Goal: Task Accomplishment & Management: Manage account settings

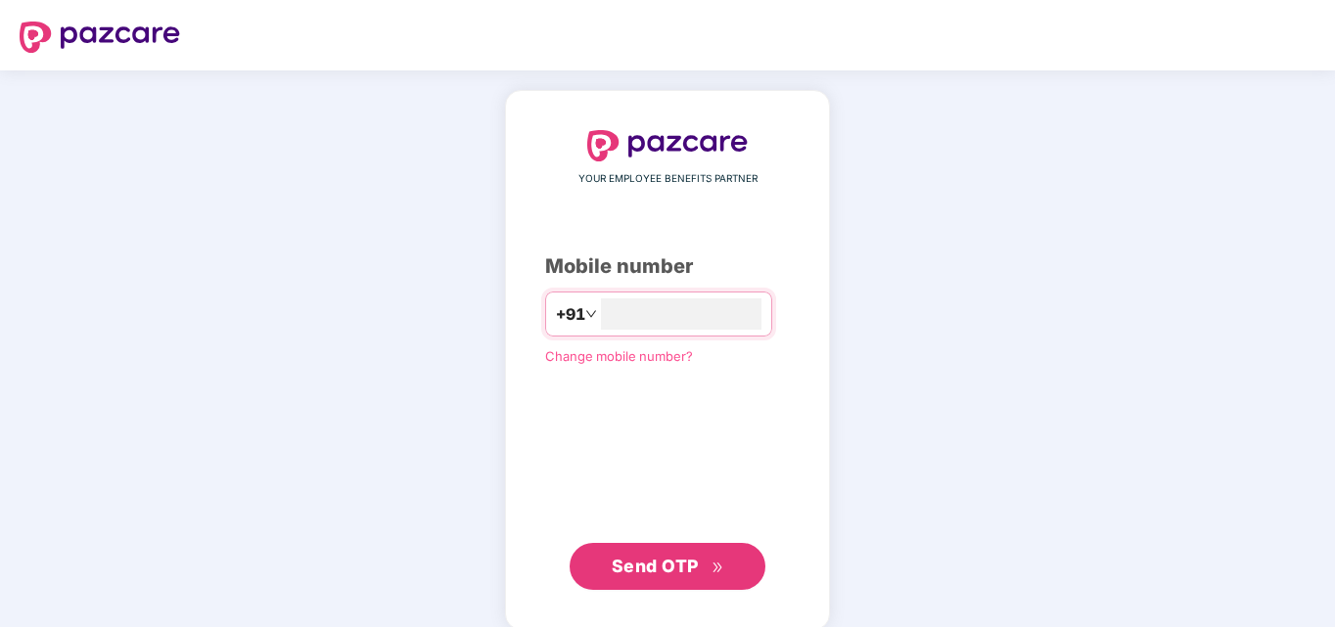
type input "**********"
click at [699, 565] on span "Send OTP" at bounding box center [667, 566] width 113 height 27
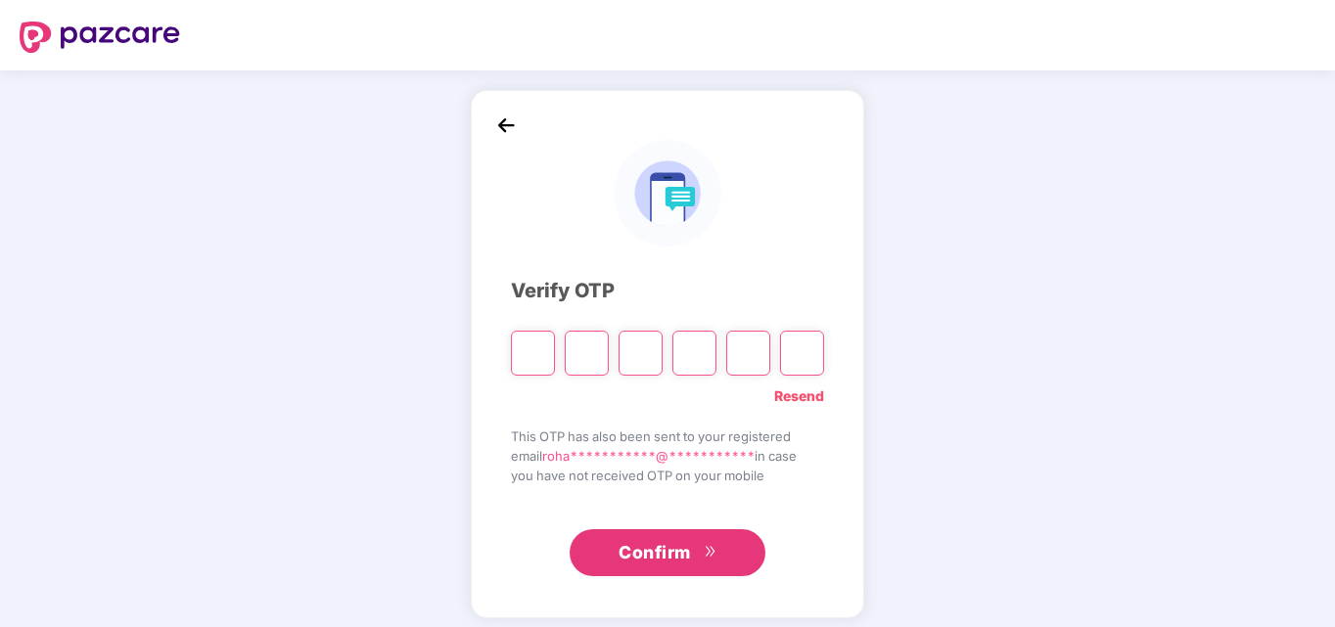
type input "*"
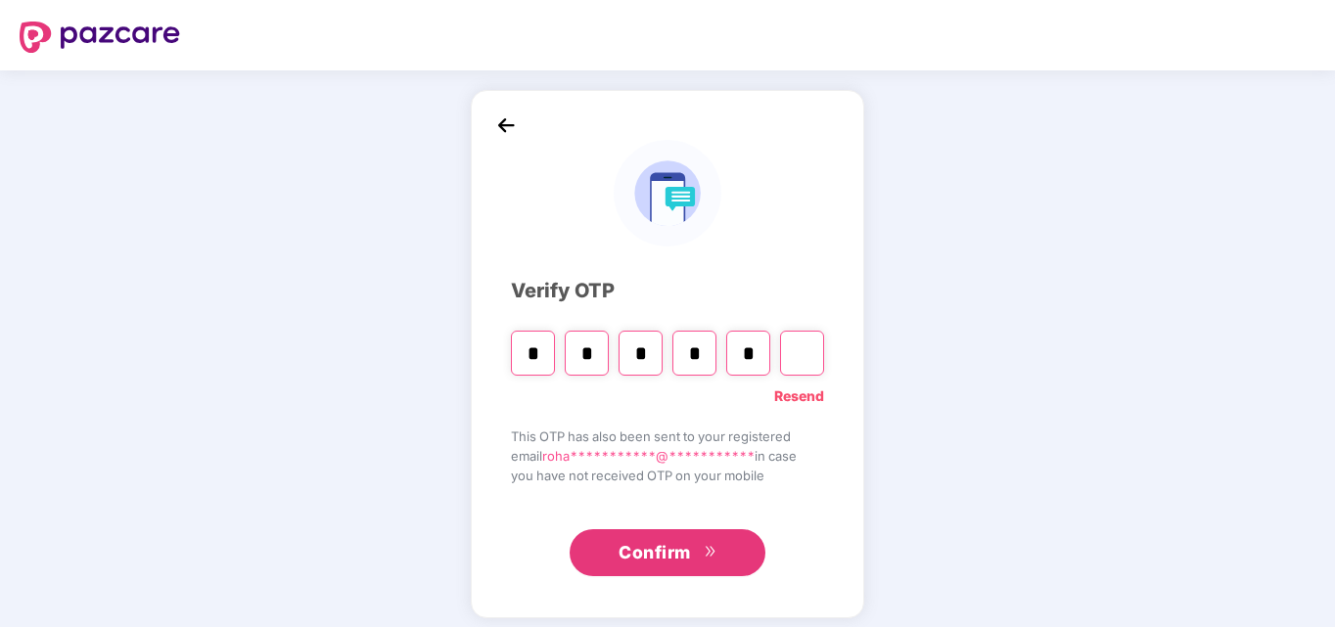
type input "*"
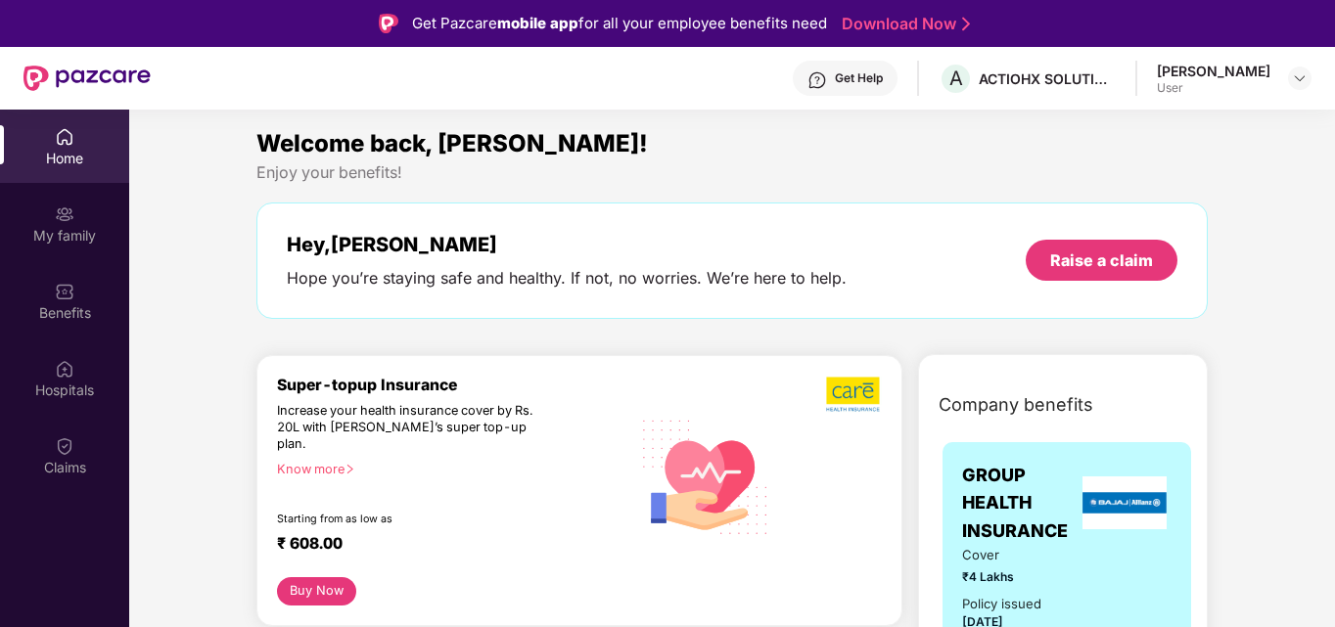
scroll to position [39, 0]
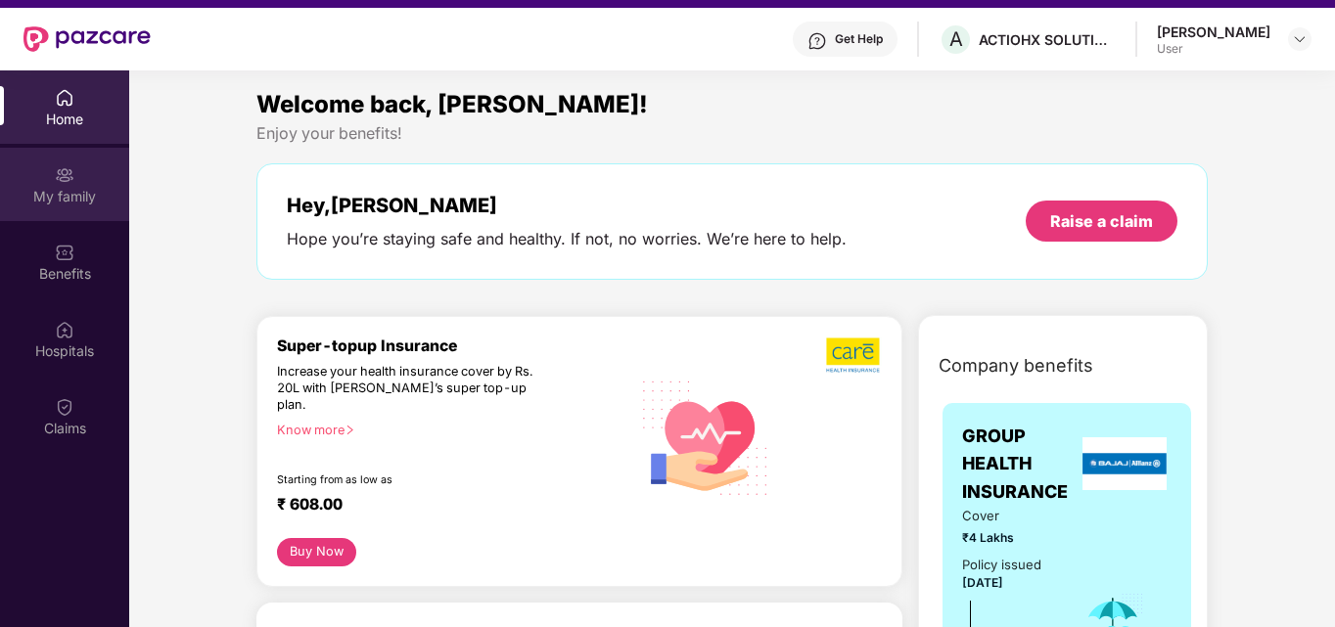
click at [71, 183] on img at bounding box center [65, 175] width 20 height 20
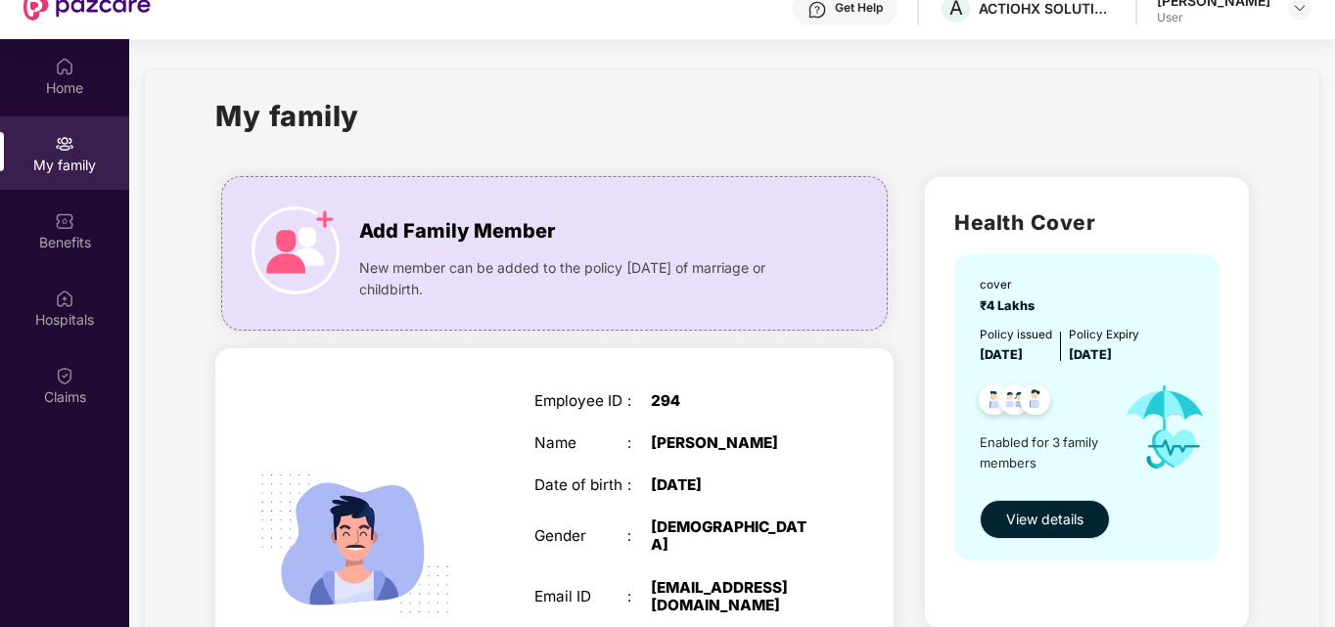
click at [1025, 517] on span "View details" at bounding box center [1044, 520] width 77 height 22
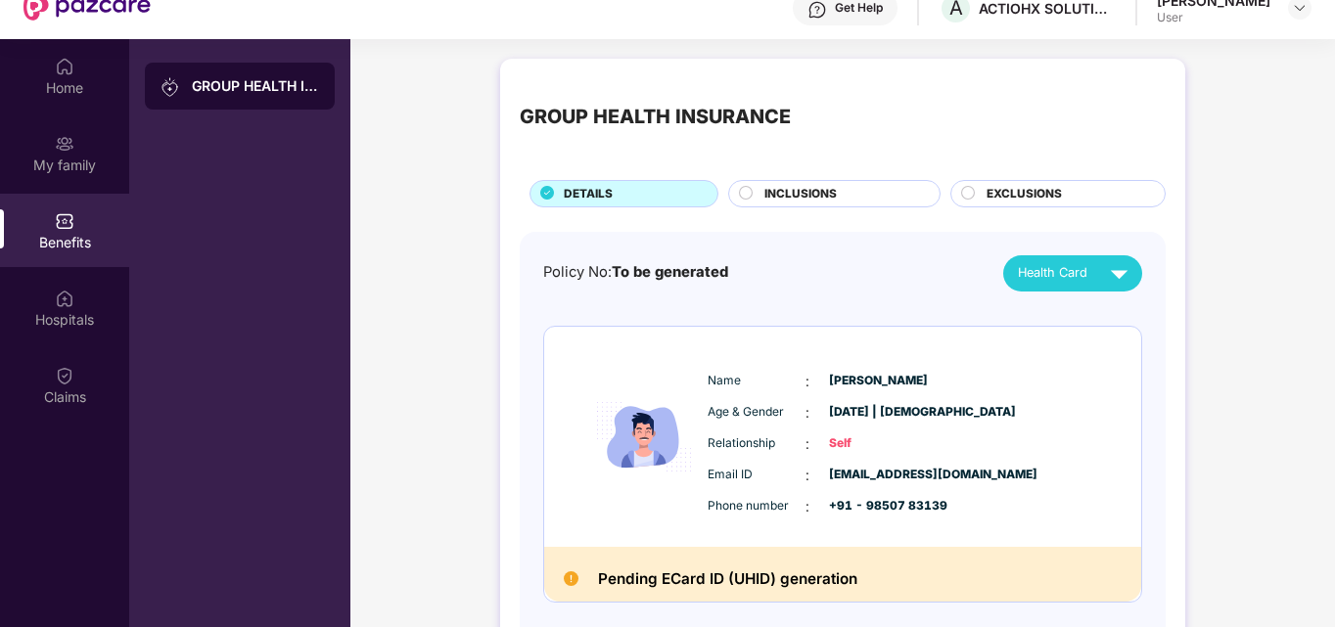
scroll to position [39, 0]
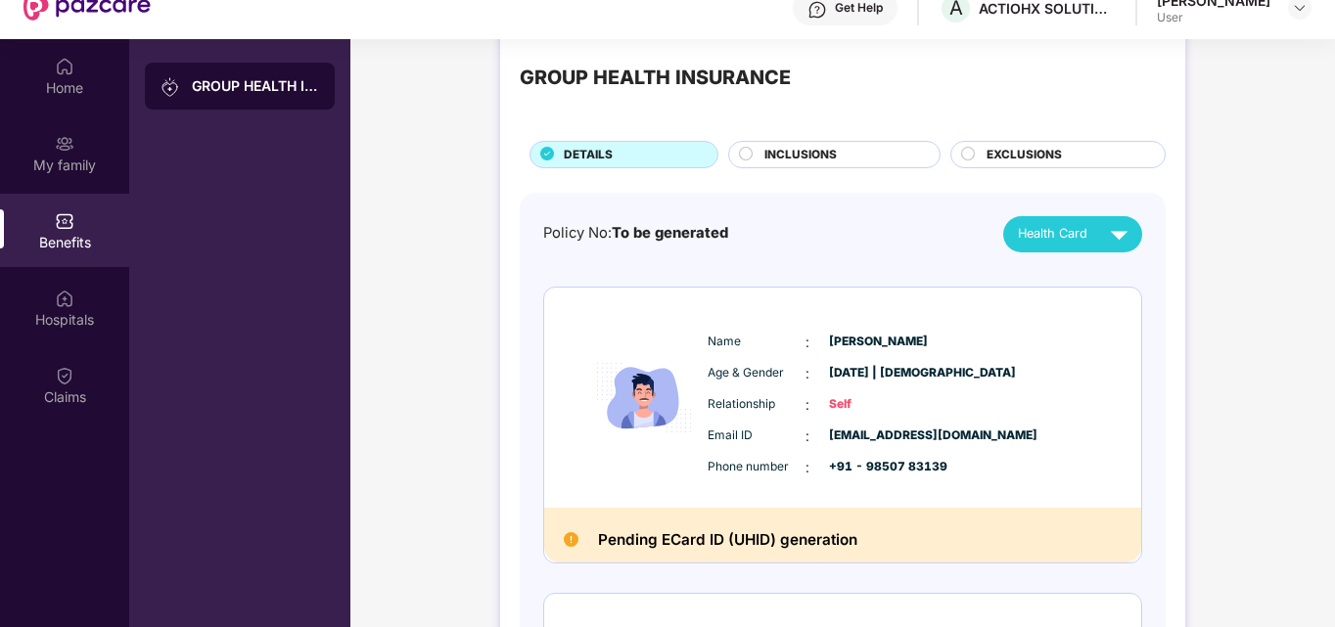
click at [746, 153] on circle at bounding box center [746, 153] width 13 height 13
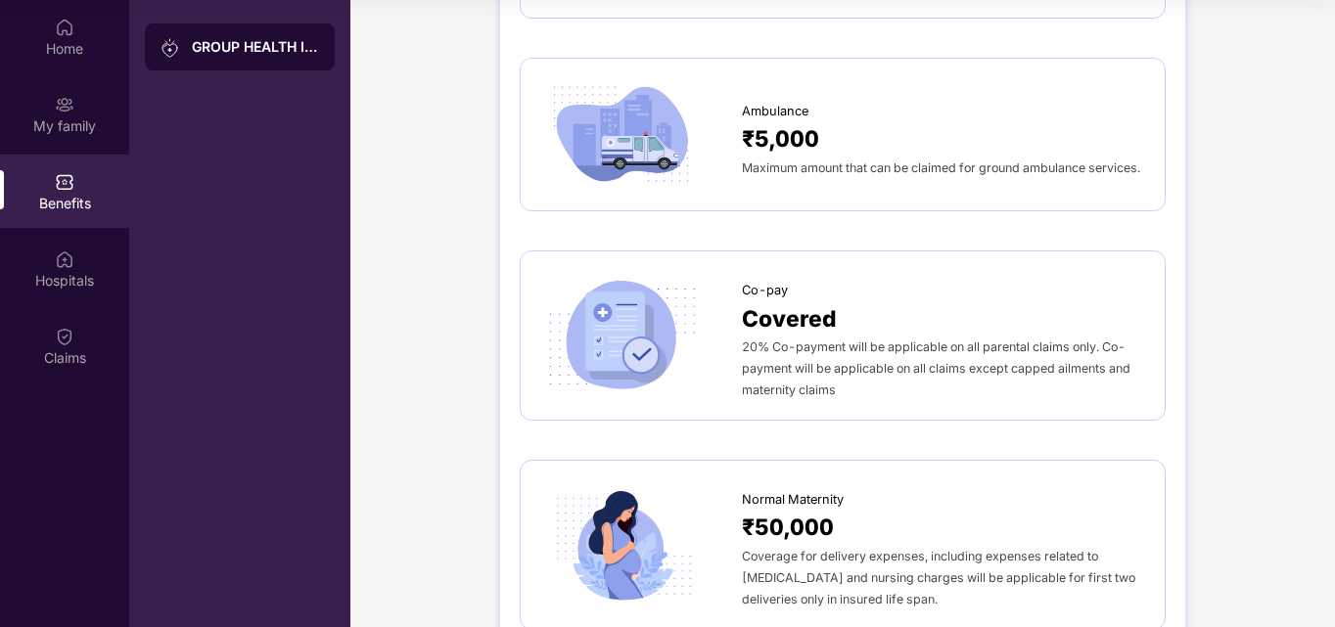
scroll to position [1617, 0]
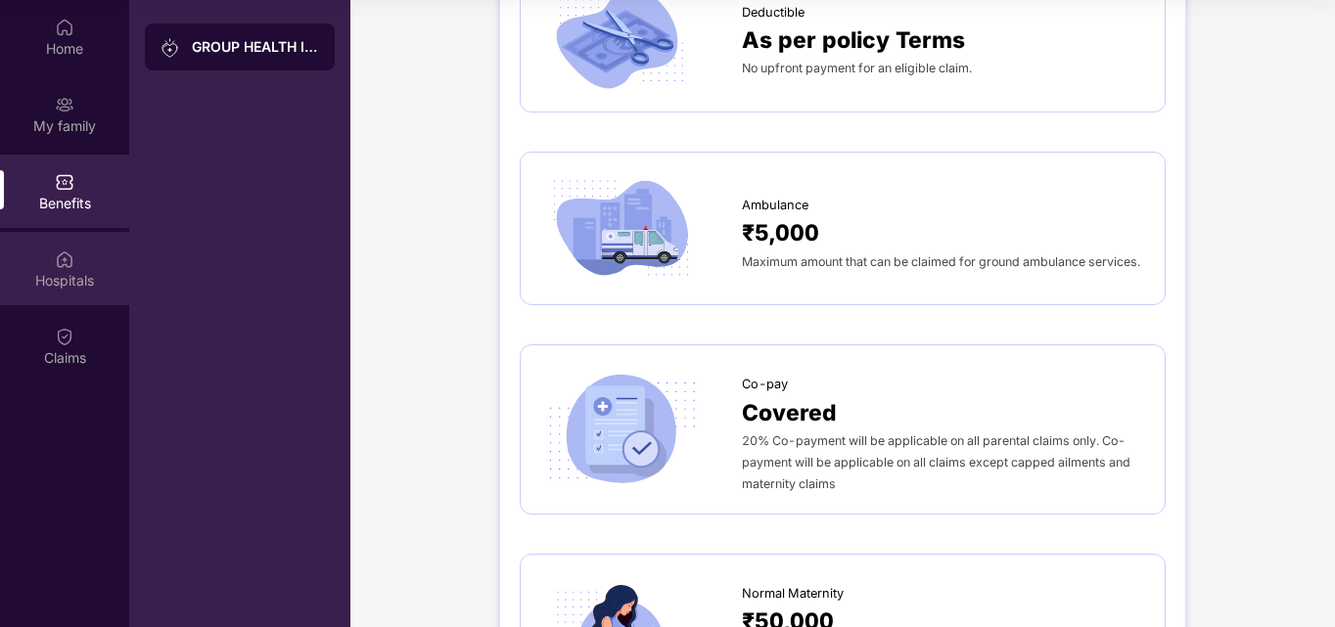
click at [46, 258] on div "Hospitals" at bounding box center [64, 268] width 129 height 73
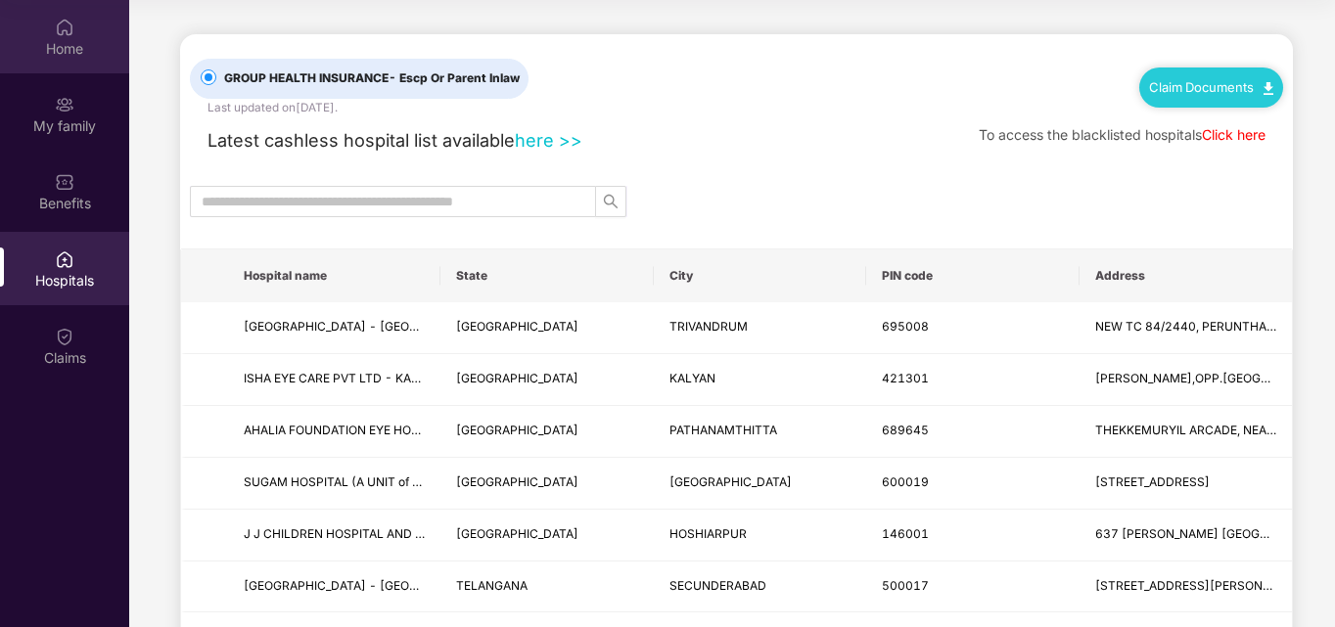
click at [73, 42] on div "Home" at bounding box center [64, 49] width 129 height 20
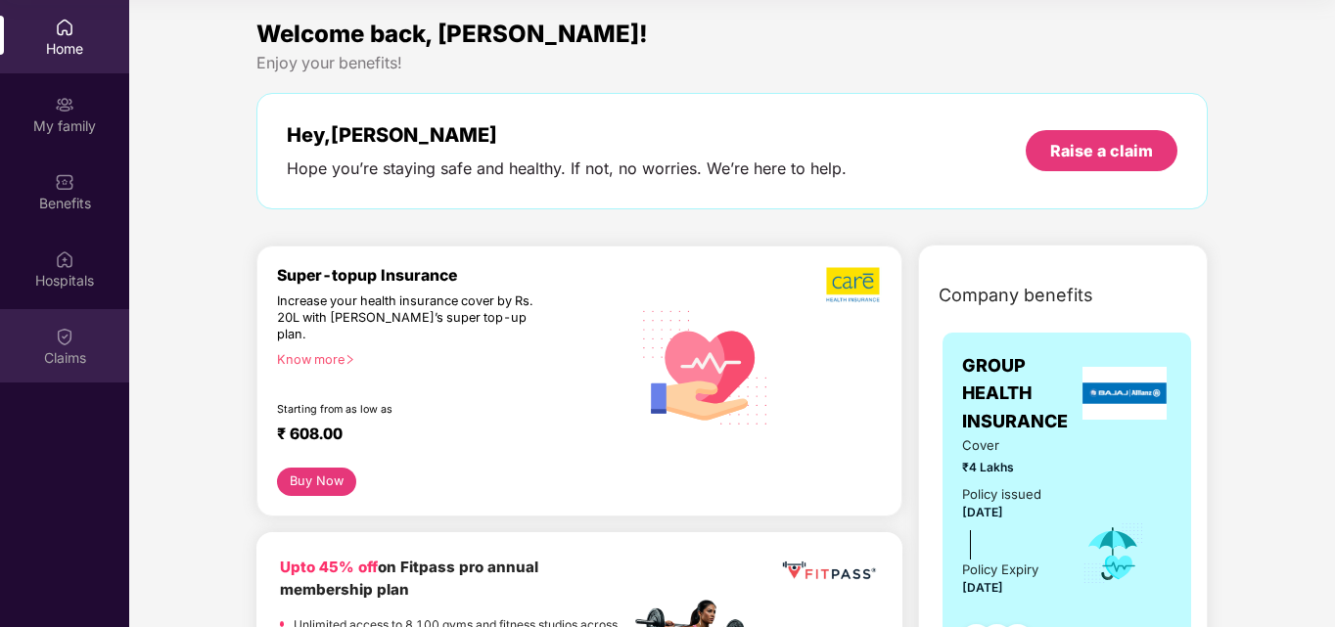
click at [56, 329] on img at bounding box center [65, 337] width 20 height 20
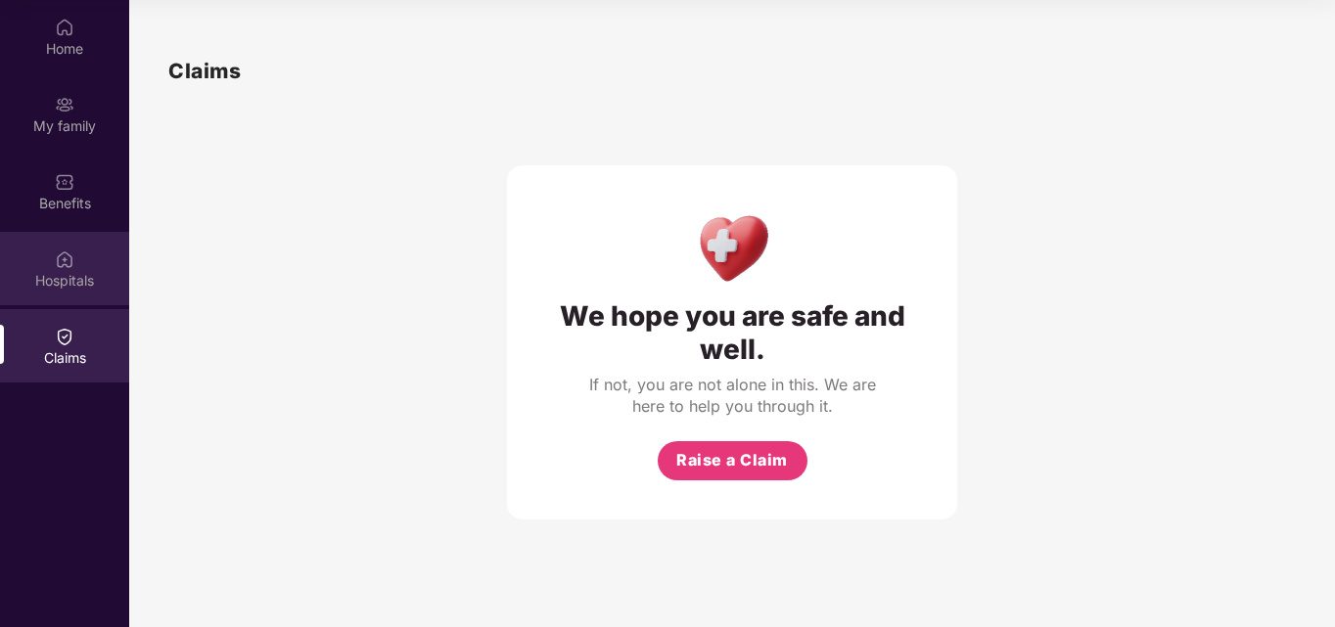
click at [58, 251] on img at bounding box center [65, 259] width 20 height 20
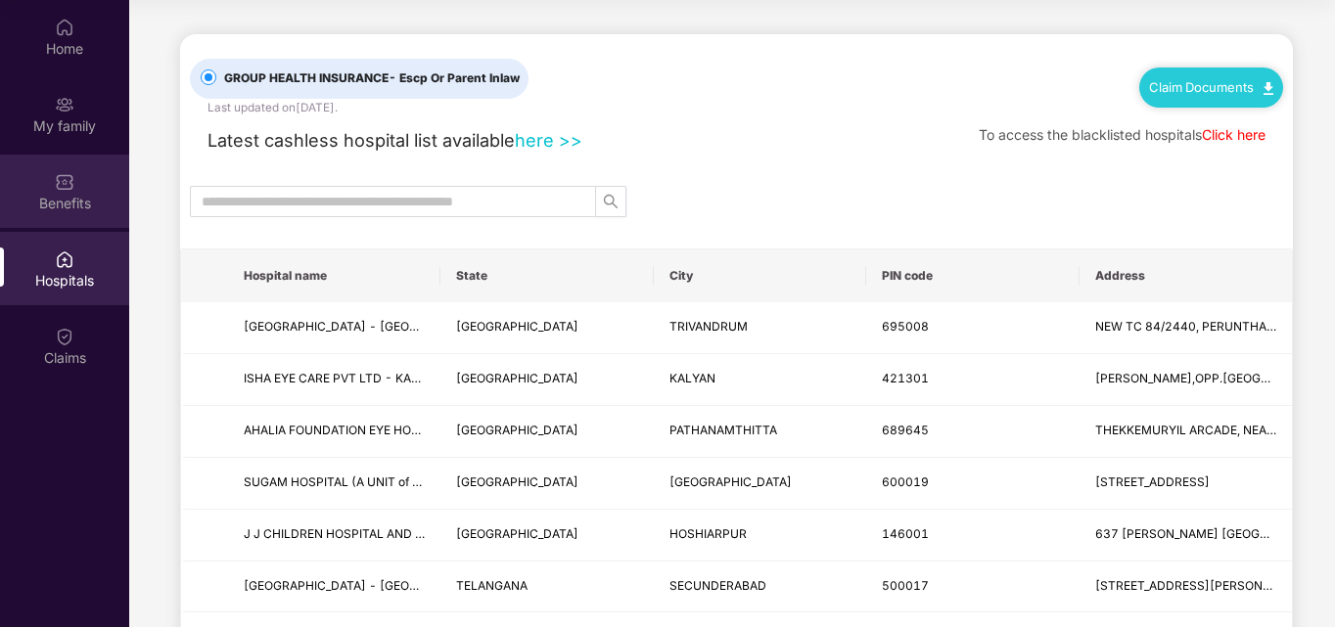
click at [58, 204] on div "Benefits" at bounding box center [64, 204] width 129 height 20
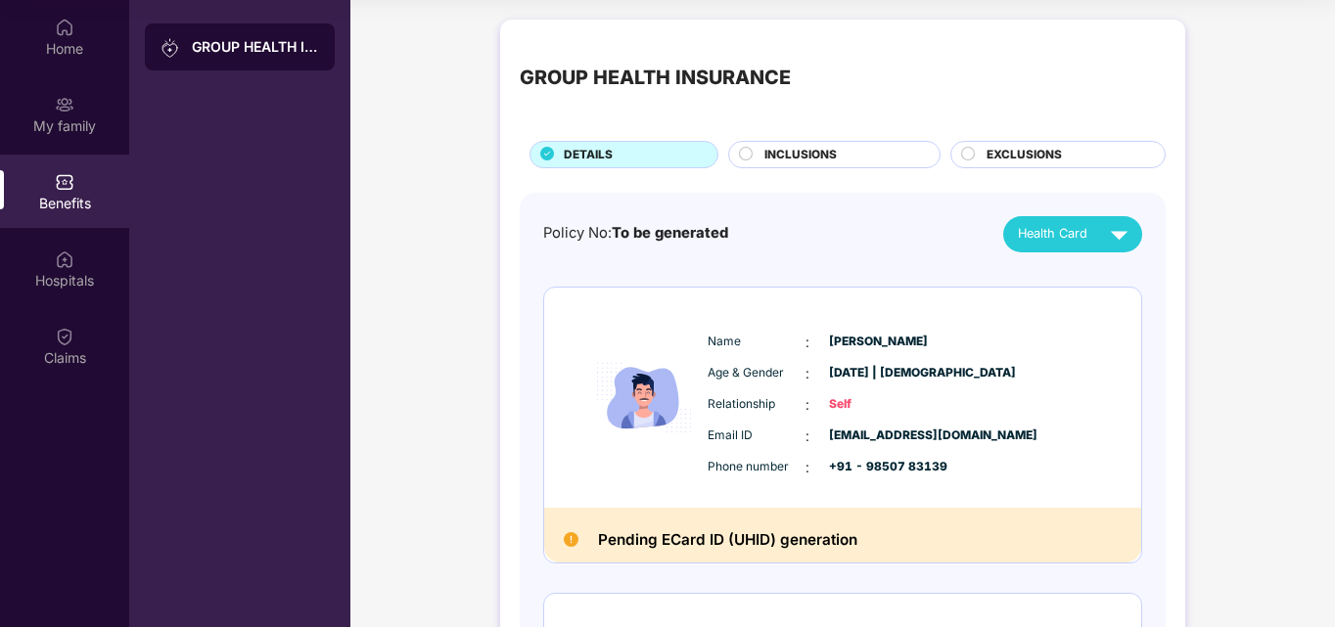
click at [745, 150] on circle at bounding box center [746, 153] width 13 height 13
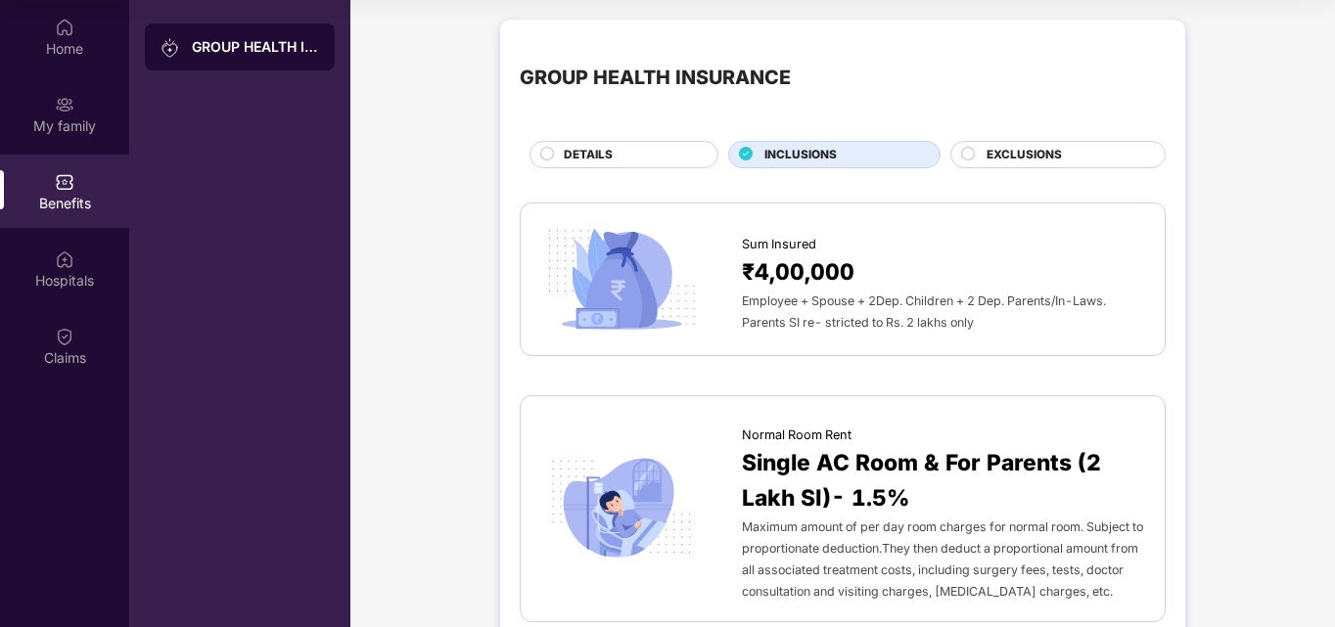
click at [745, 150] on icon at bounding box center [746, 153] width 13 height 13
click at [969, 151] on circle at bounding box center [968, 153] width 13 height 13
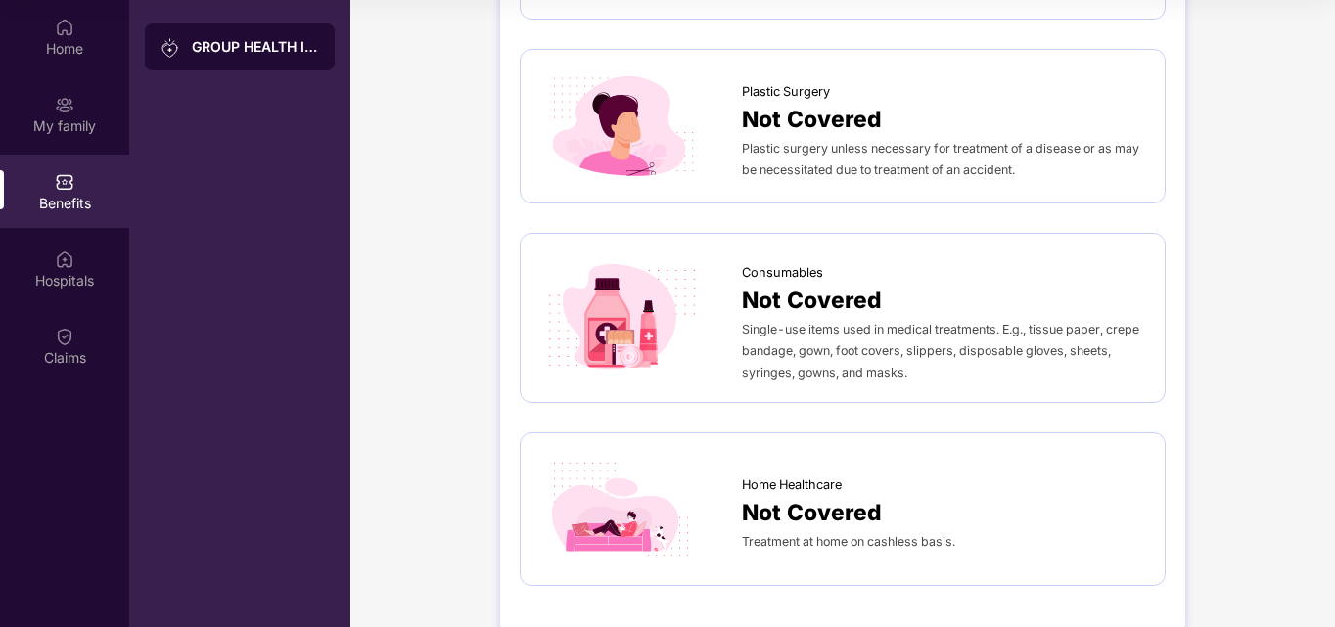
scroll to position [1289, 0]
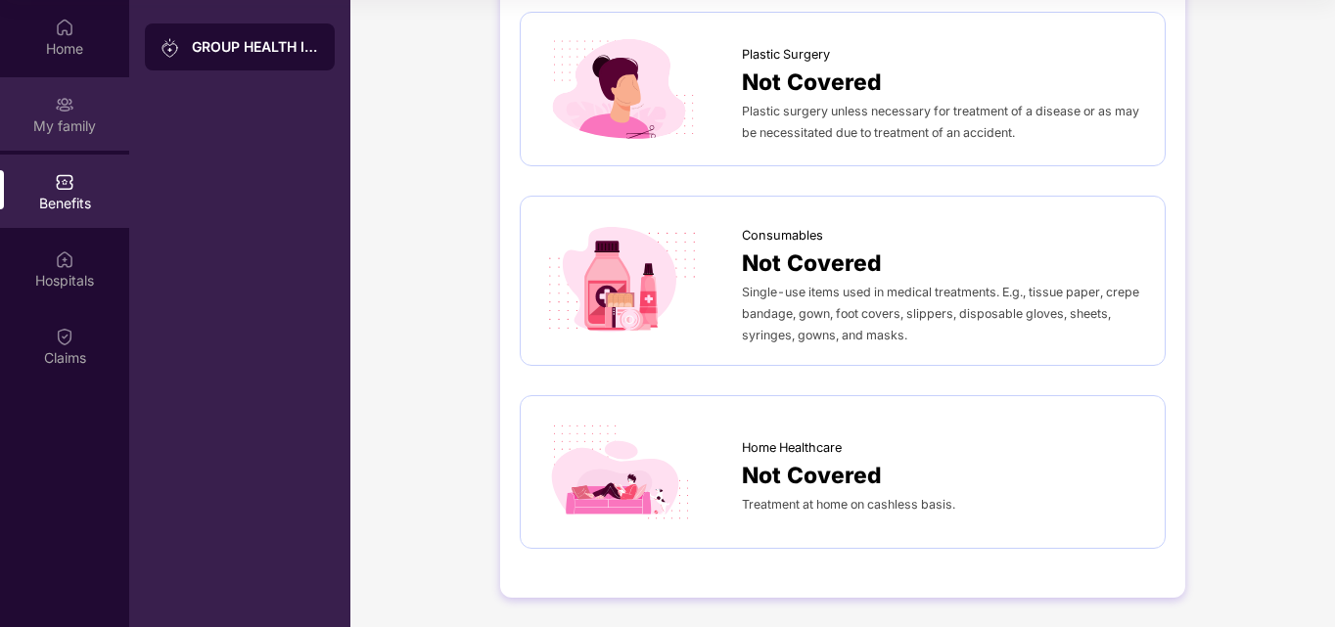
click at [68, 123] on div "My family" at bounding box center [64, 125] width 129 height 20
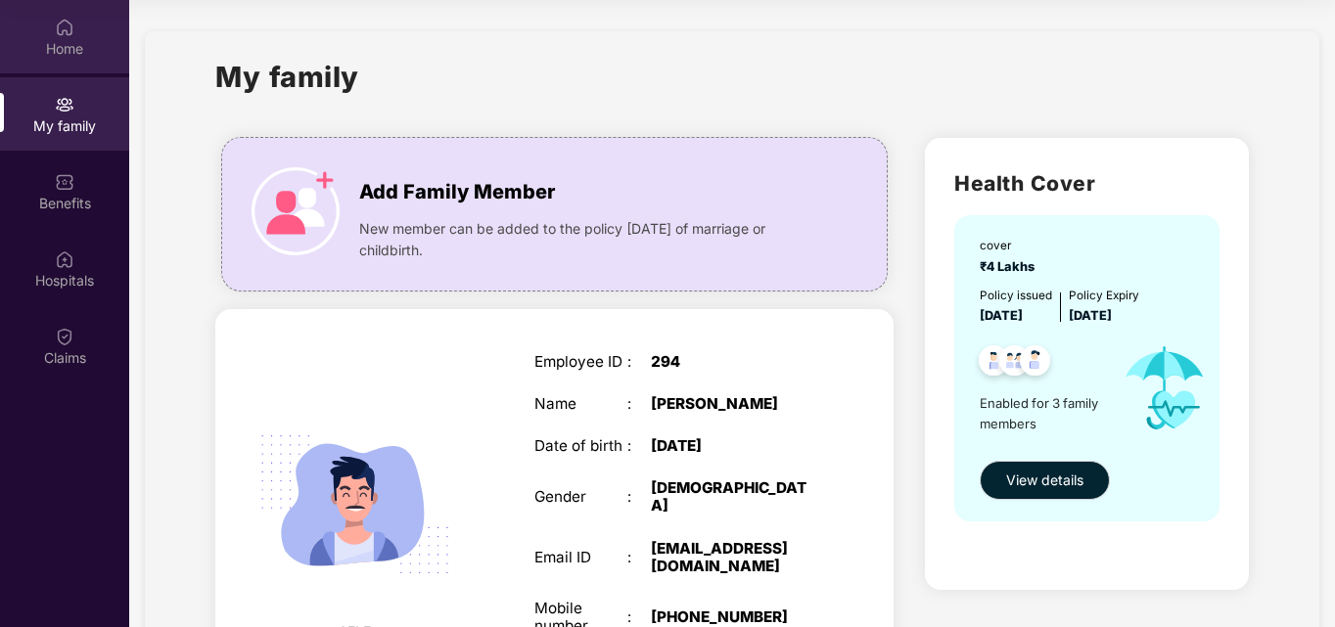
click at [68, 35] on img at bounding box center [65, 28] width 20 height 20
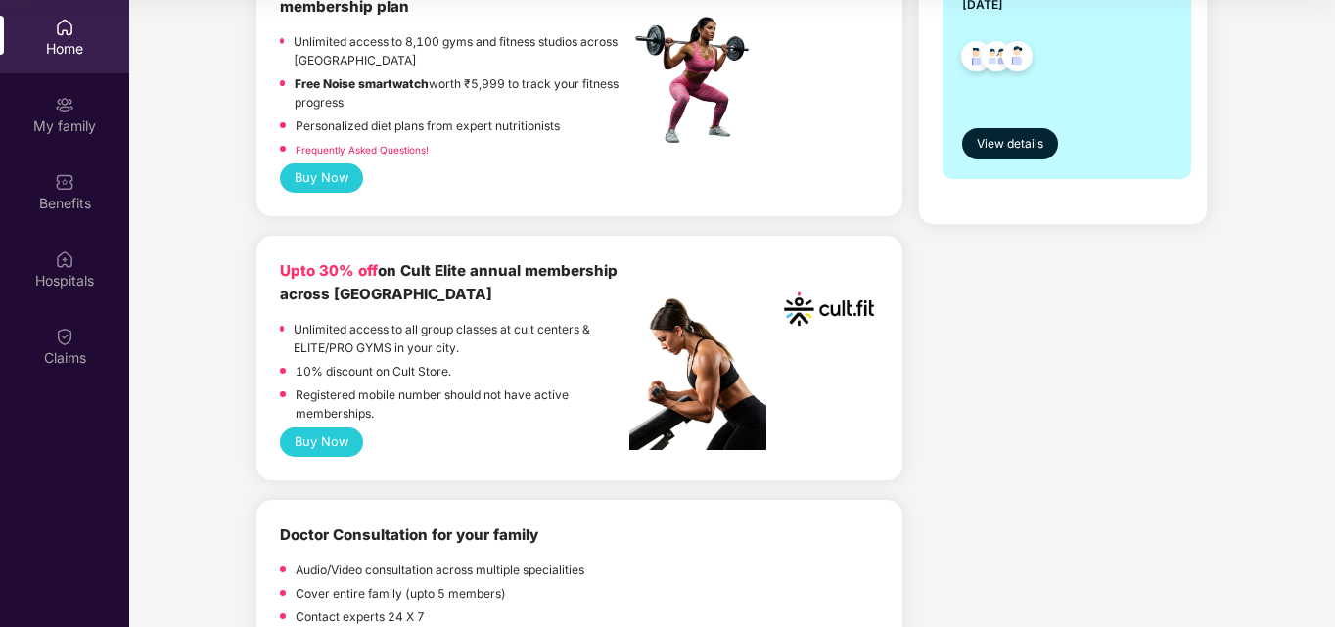
scroll to position [587, 0]
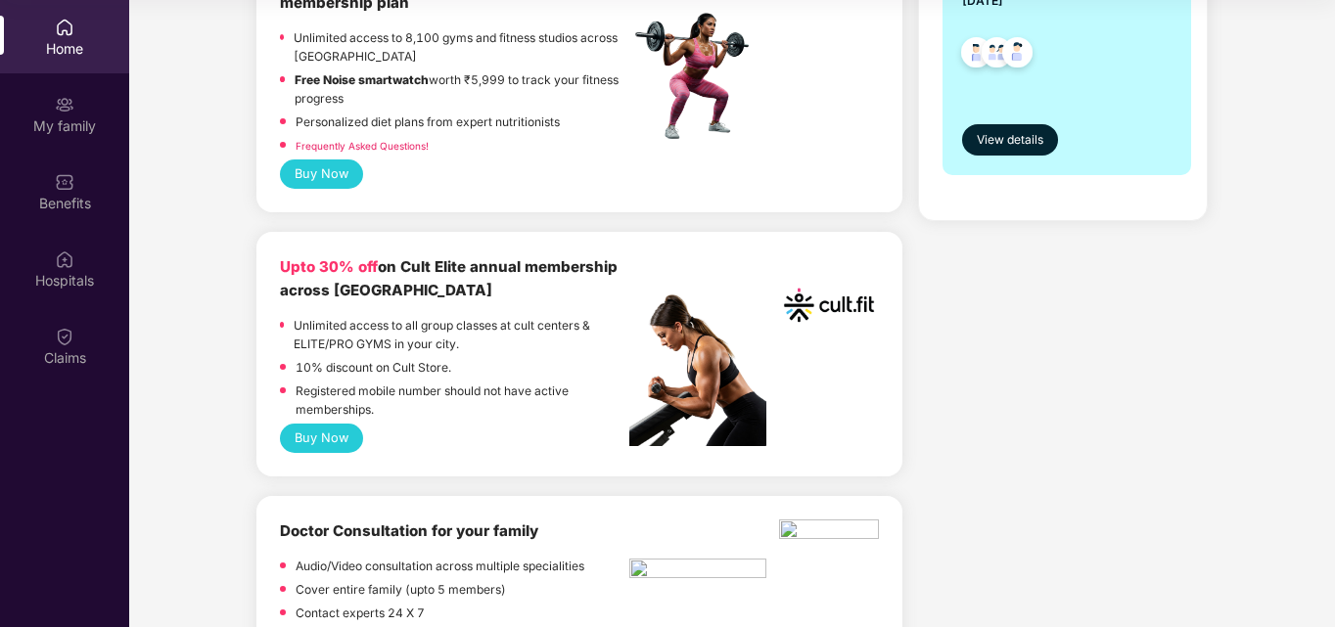
click at [310, 427] on button "Buy Now" at bounding box center [321, 438] width 83 height 29
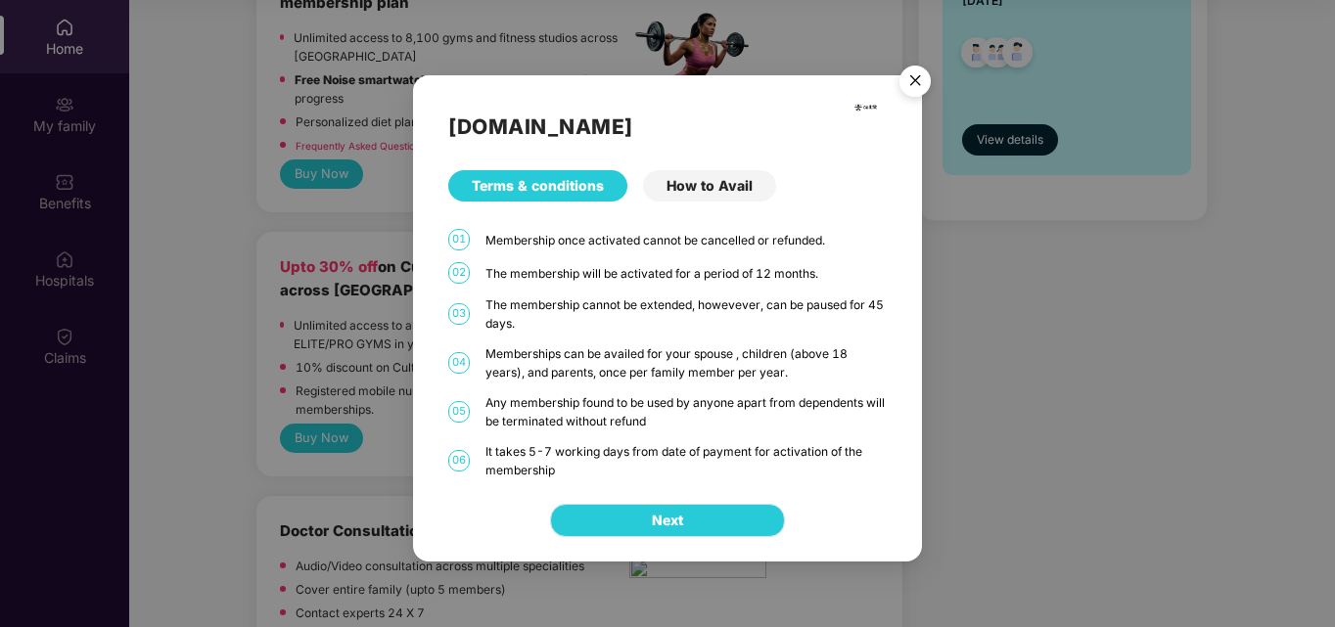
click at [656, 514] on span "Next" at bounding box center [667, 521] width 31 height 22
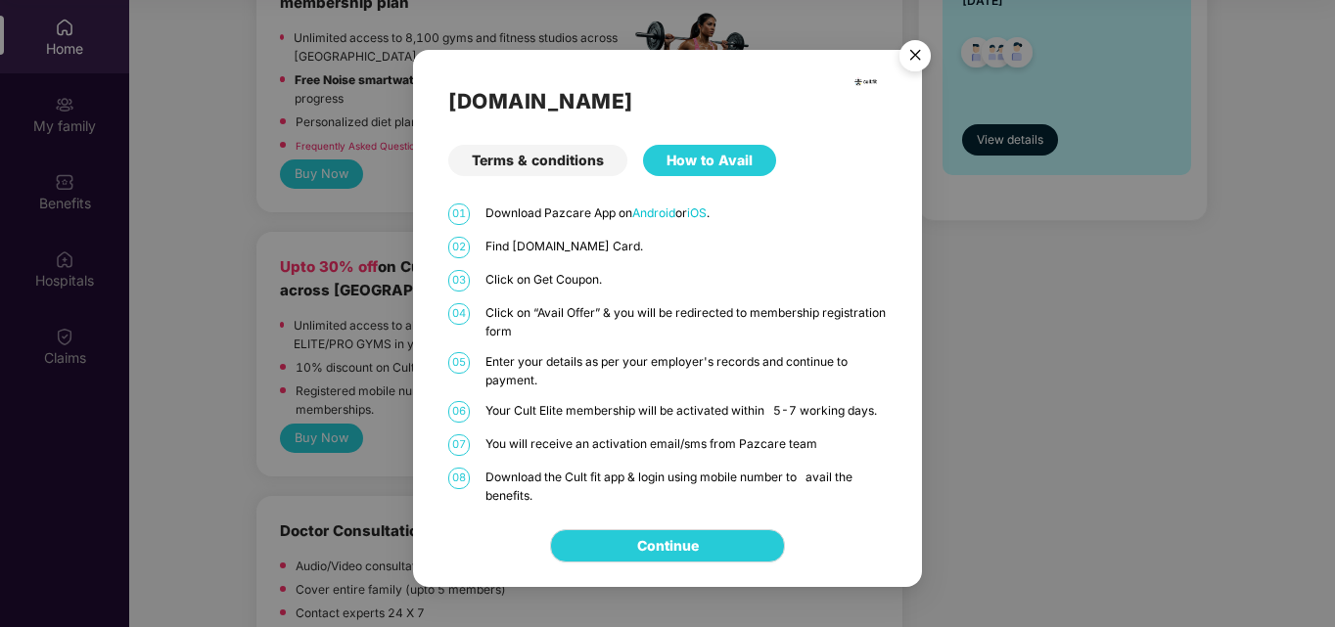
click at [919, 38] on img "Close" at bounding box center [914, 58] width 55 height 55
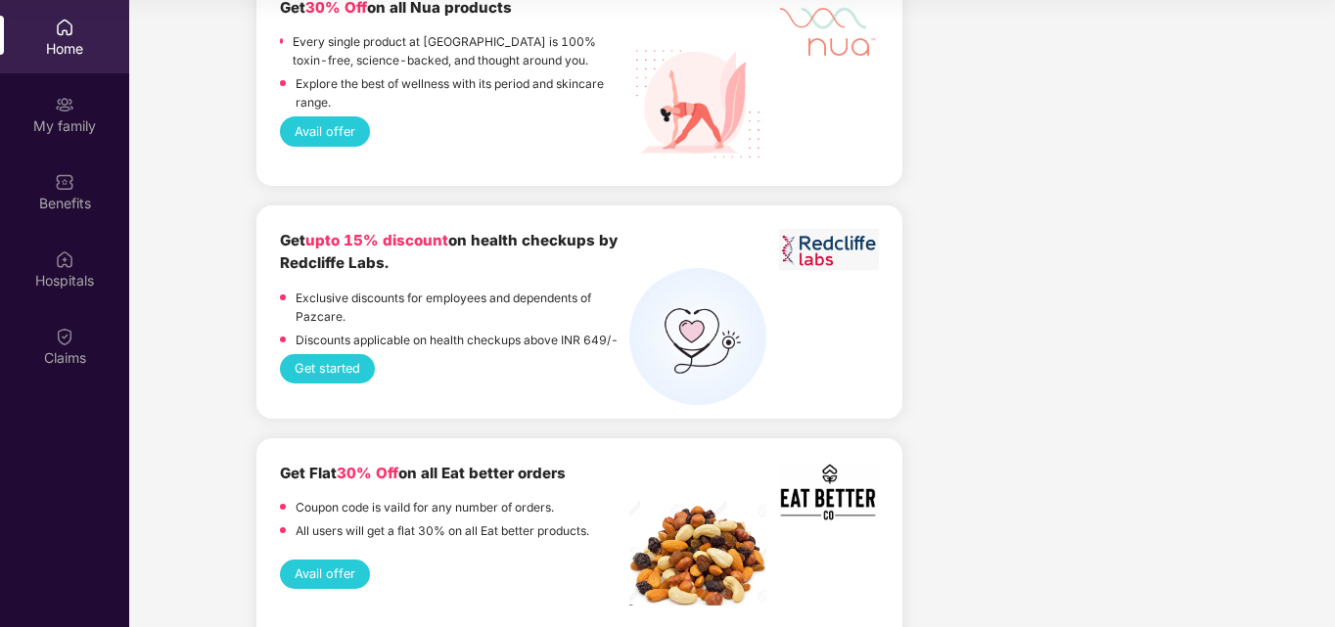
scroll to position [4066, 0]
